Goal: Information Seeking & Learning: Compare options

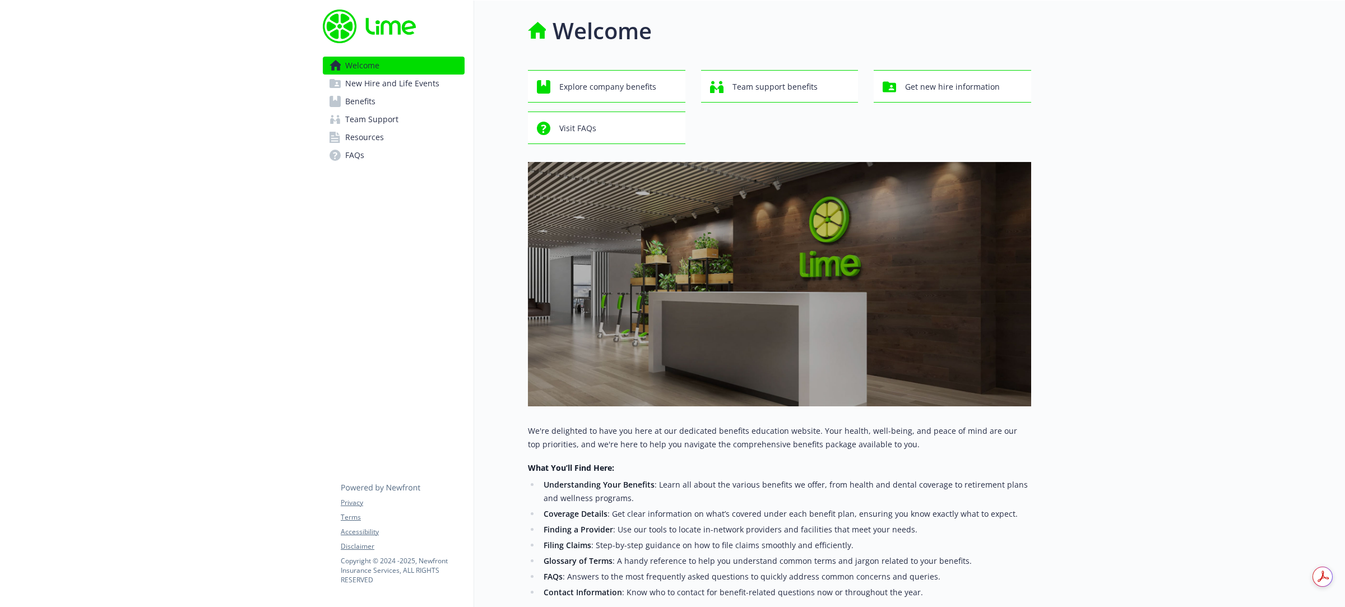
click at [356, 104] on span "Benefits" at bounding box center [360, 101] width 30 height 18
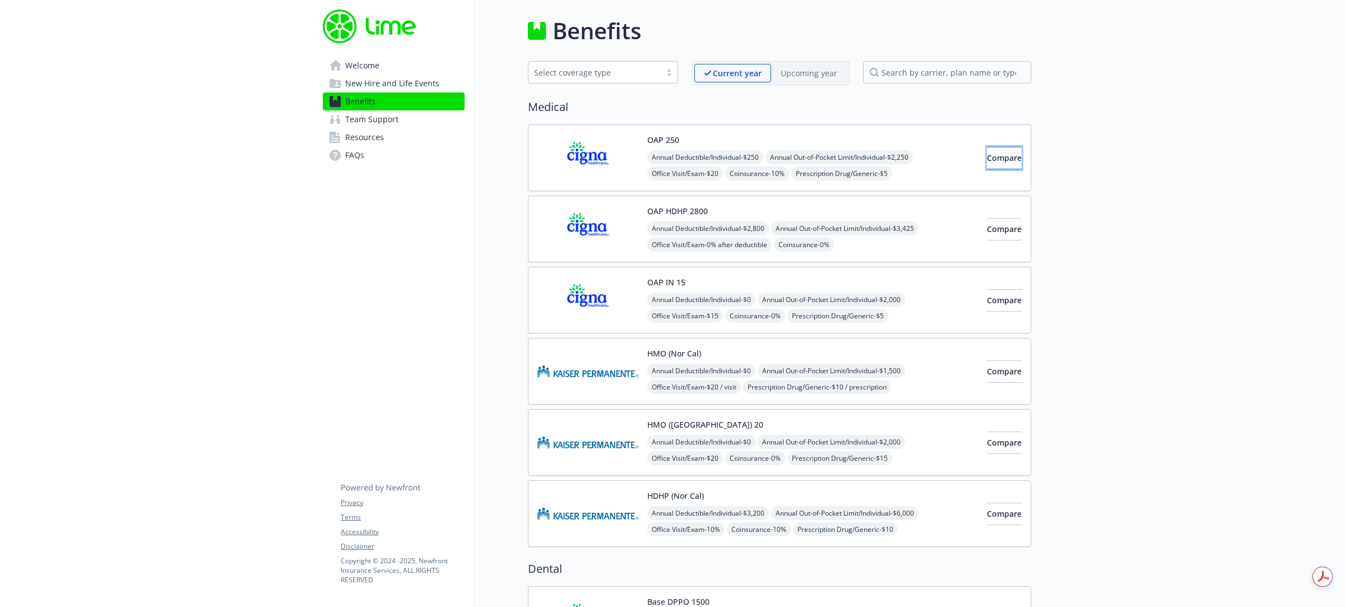
click at [987, 163] on button "Compare" at bounding box center [1004, 158] width 35 height 22
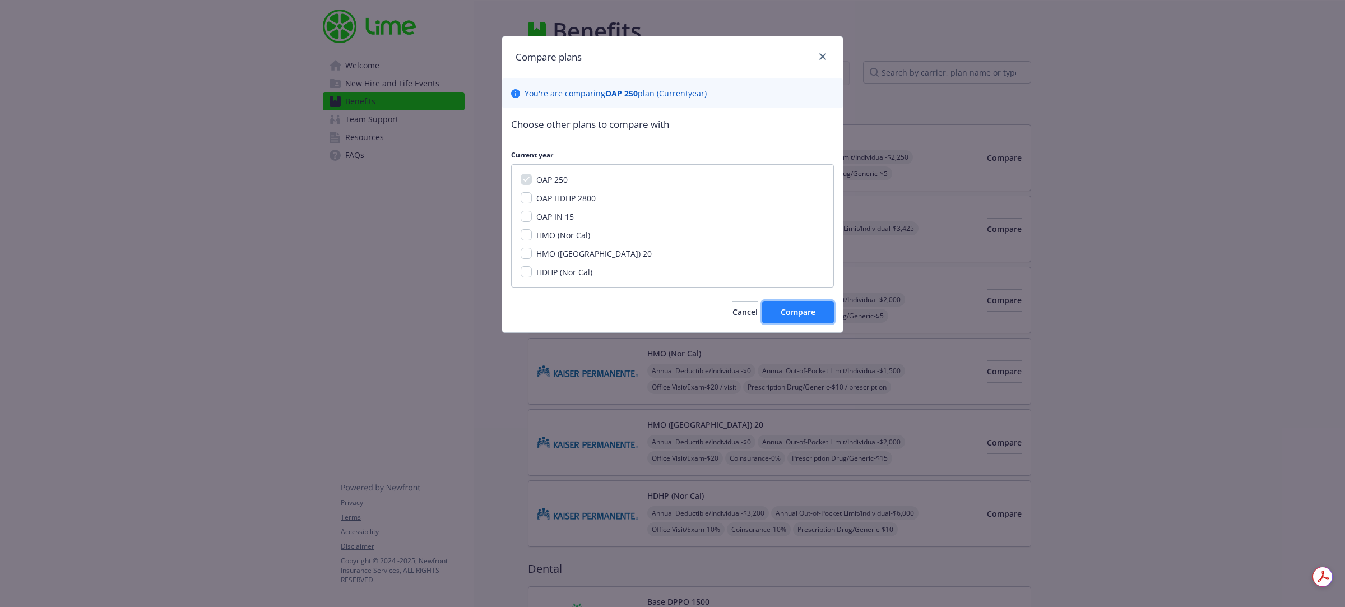
click at [794, 314] on span "Compare" at bounding box center [798, 312] width 35 height 11
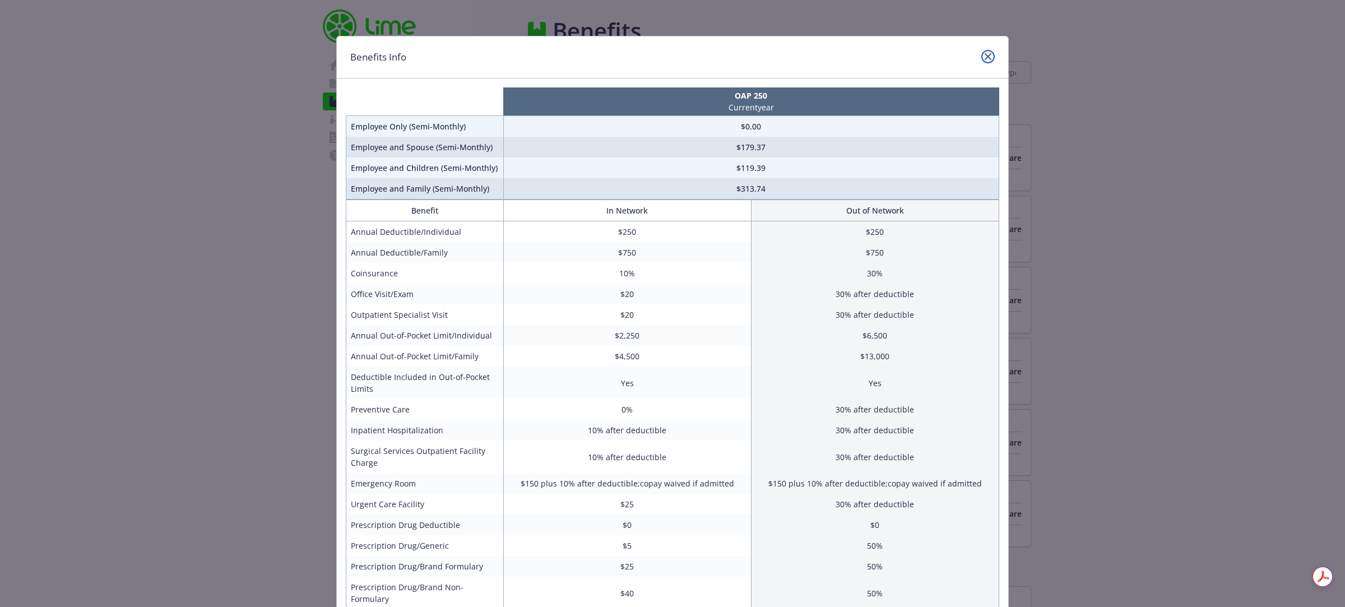
click at [984, 59] on icon "close" at bounding box center [987, 56] width 7 height 7
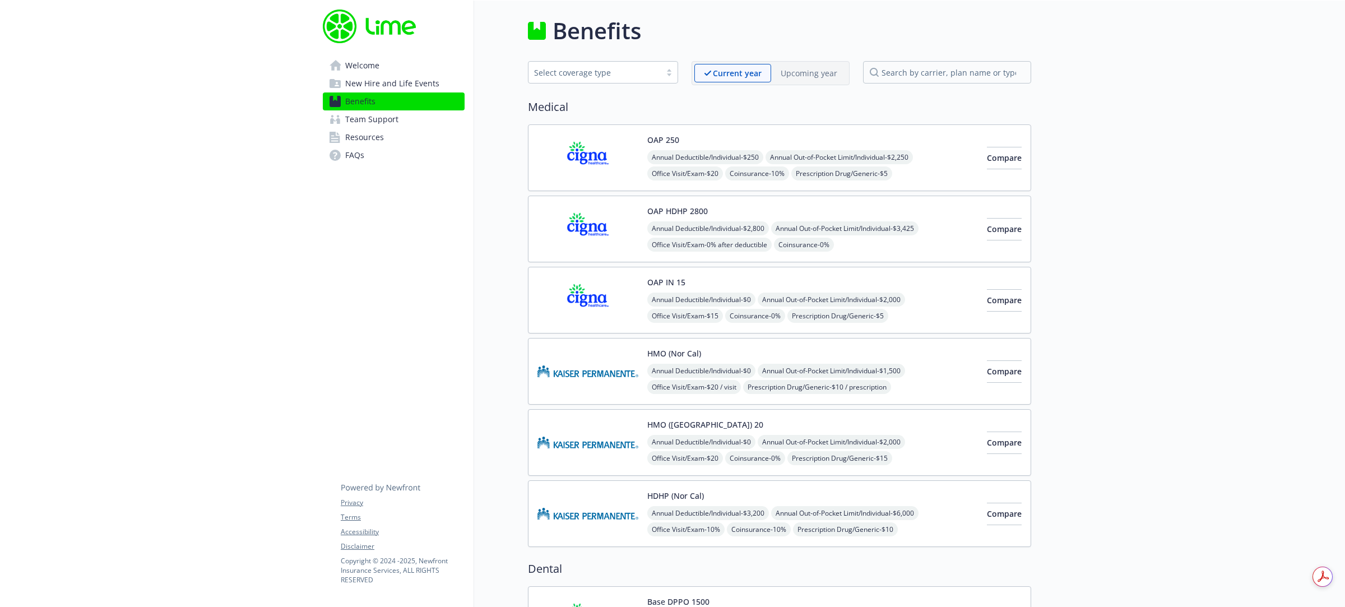
click at [373, 122] on span "Team Support" at bounding box center [371, 119] width 53 height 18
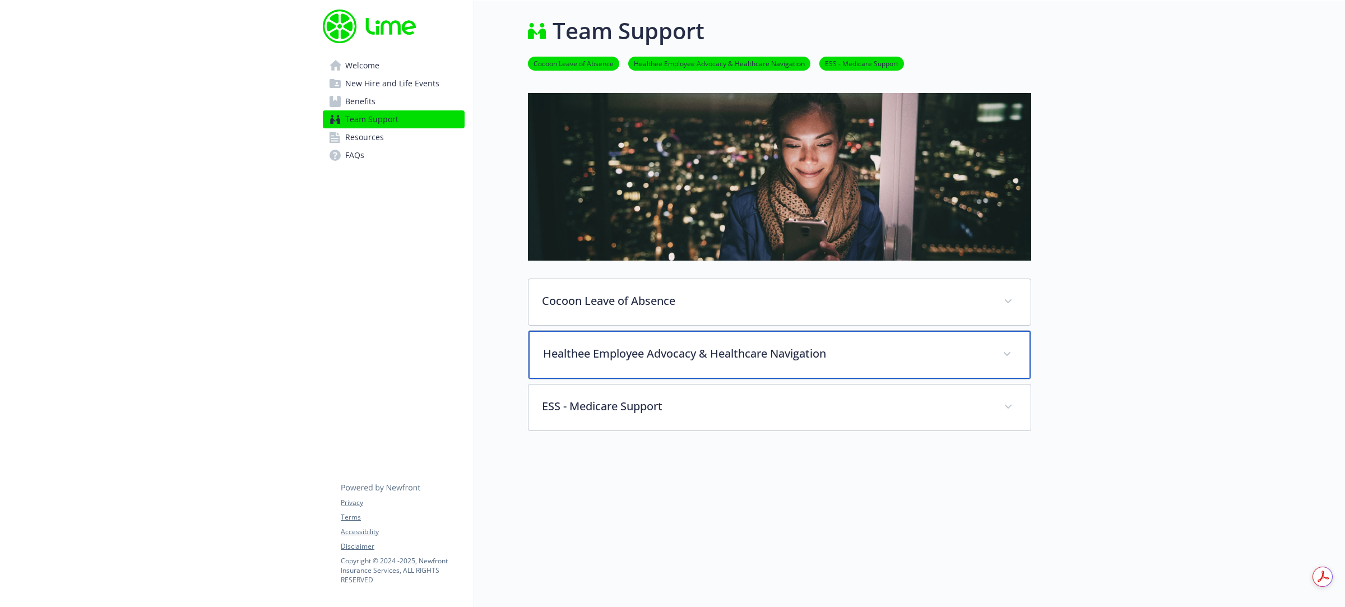
click at [678, 357] on p "Healthee Employee Advocacy & Healthcare Navigation" at bounding box center [766, 353] width 446 height 17
